Goal: Transaction & Acquisition: Purchase product/service

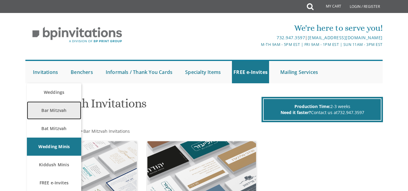
click at [51, 106] on link "Bar Mitzvah" at bounding box center [54, 110] width 54 height 18
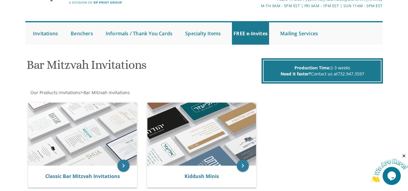
scroll to position [18, 0]
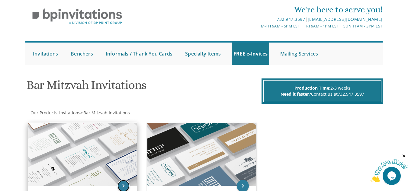
click at [124, 181] on icon "keyboard_arrow_right" at bounding box center [123, 186] width 12 height 12
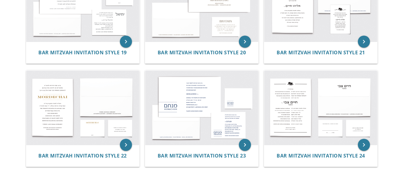
scroll to position [618, 0]
